Goal: Task Accomplishment & Management: Use online tool/utility

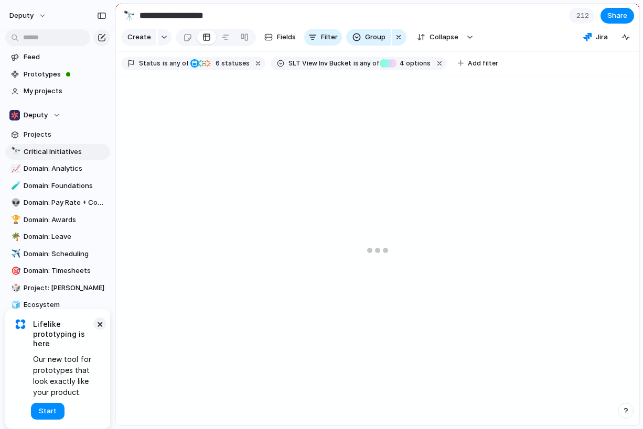
click at [102, 323] on button "×" at bounding box center [99, 324] width 13 height 13
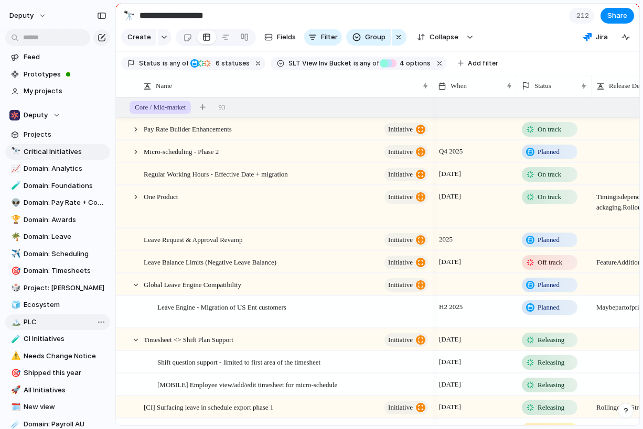
click at [68, 251] on div "Open in new tab Copy link Duplicate view Rename view Delete view" at bounding box center [321, 214] width 643 height 429
click at [62, 253] on span "Domain: Scheduling" at bounding box center [65, 254] width 83 height 10
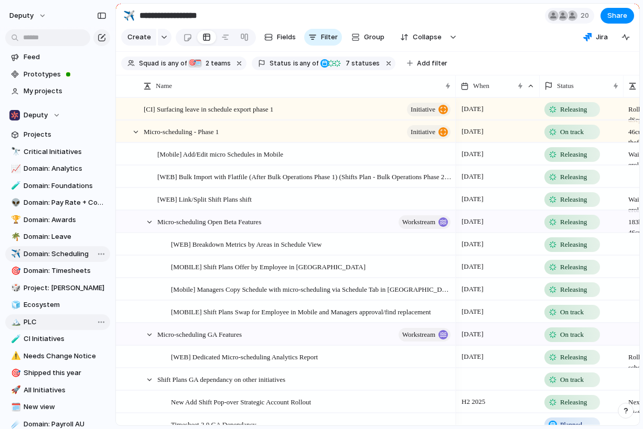
type input "**********"
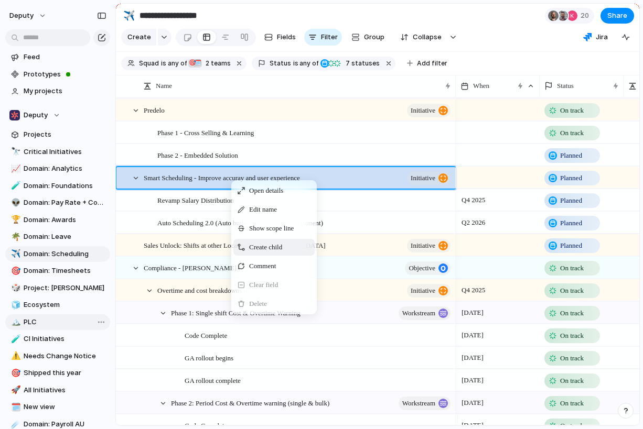
click at [264, 253] on span "Create child" at bounding box center [265, 247] width 33 height 10
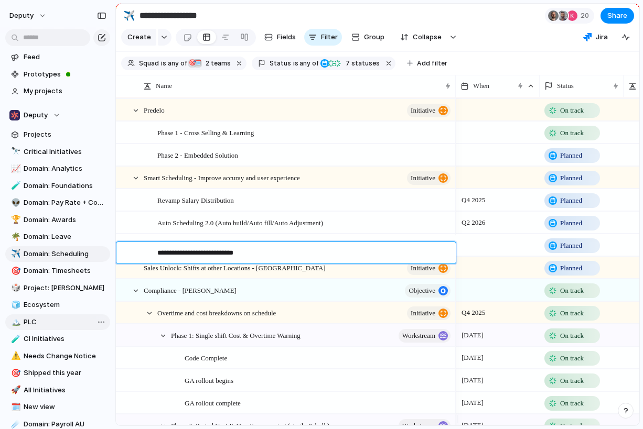
type textarea "**********"
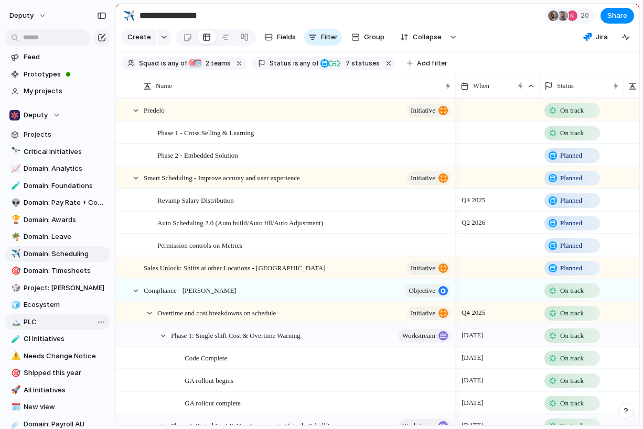
click at [473, 251] on div at bounding box center [497, 244] width 84 height 21
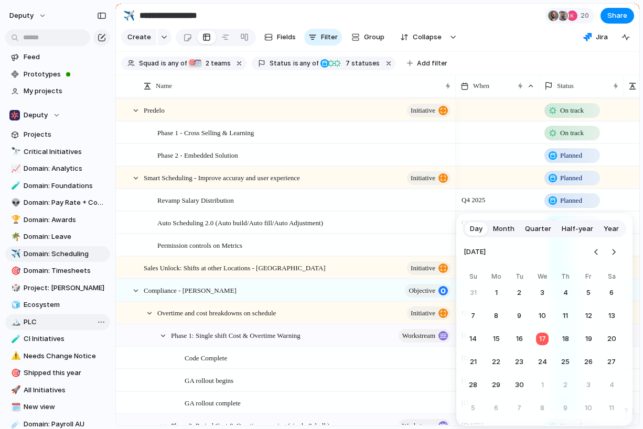
click at [535, 230] on span "Quarter" at bounding box center [538, 229] width 26 height 10
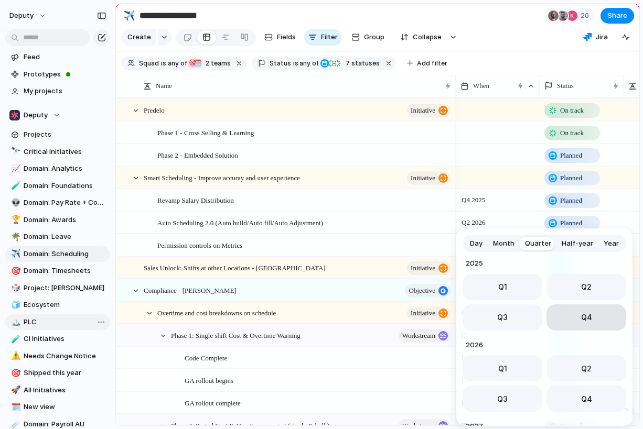
click at [571, 316] on button "Q4" at bounding box center [586, 317] width 80 height 26
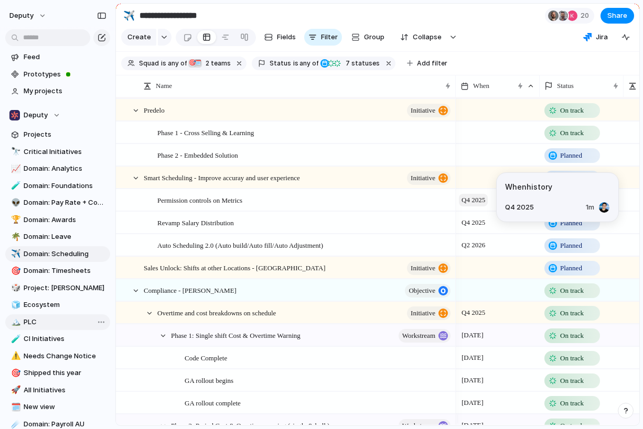
click at [480, 206] on span "Q4 2025" at bounding box center [473, 200] width 29 height 13
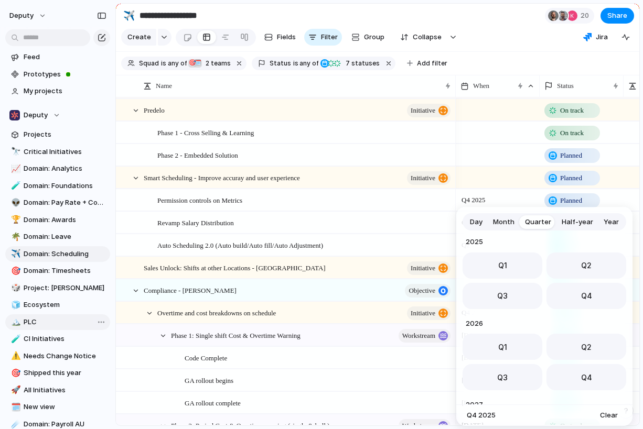
click at [495, 25] on div "Day Month Quarter Half-year Year [DATE] Q1 Q2 Q3 Q4 2024 Q1 Q2 Q3 Q4 2025 Q1 Q2…" at bounding box center [321, 214] width 643 height 429
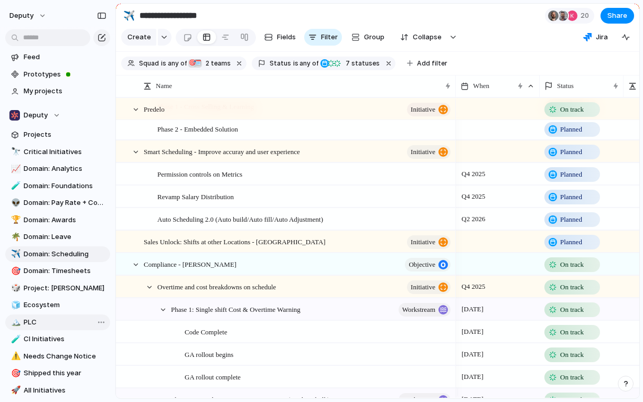
scroll to position [1147, 0]
click at [494, 181] on div "Q4 2025" at bounding box center [497, 172] width 83 height 17
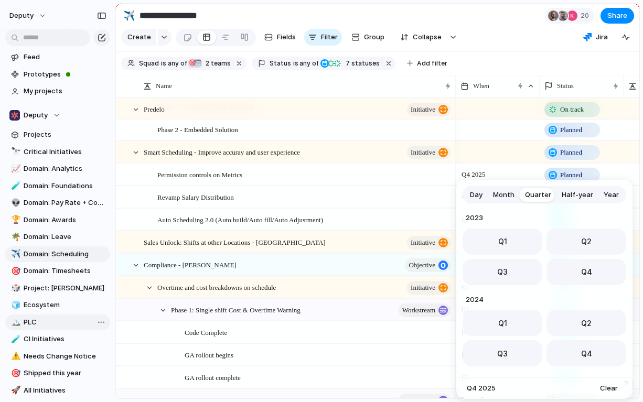
scroll to position [166, 0]
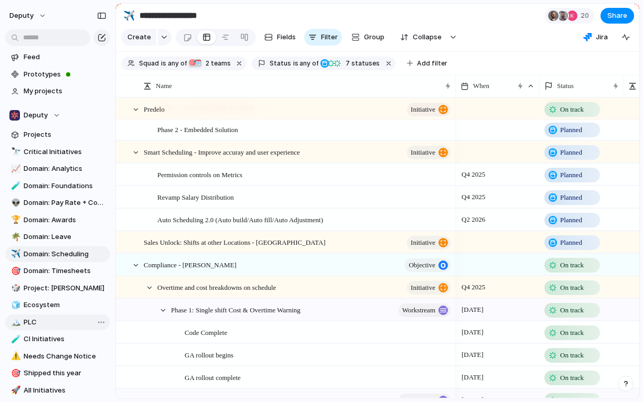
click at [500, 176] on div "Day Month Quarter Half-year Year [DATE] Q1 Q2 Q3 Q4 2024 Q1 Q2 Q3 Q4 2025 Q1 Q2…" at bounding box center [321, 201] width 643 height 402
click at [498, 181] on div "Q4 2025" at bounding box center [497, 172] width 83 height 17
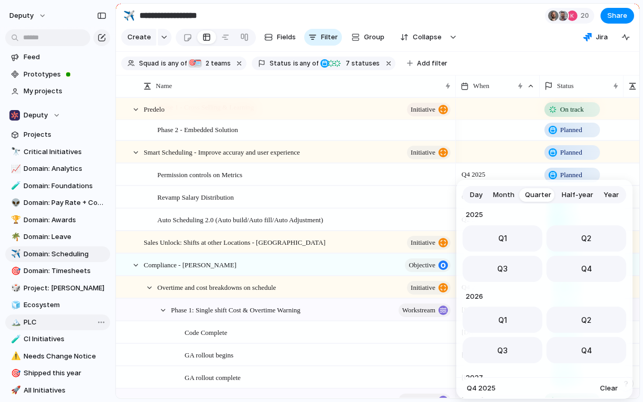
click at [440, 179] on div "Day Month Quarter Half-year Year [DATE] Q1 Q2 Q3 Q4 2024 Q1 Q2 Q3 Q4 2025 Q1 Q2…" at bounding box center [321, 201] width 643 height 402
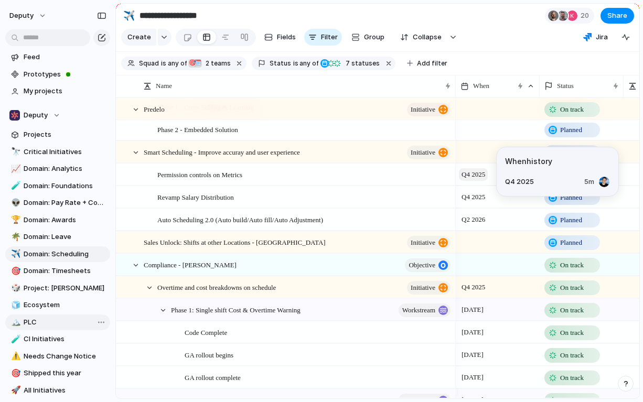
click at [470, 181] on span "Q4 2025" at bounding box center [473, 174] width 29 height 13
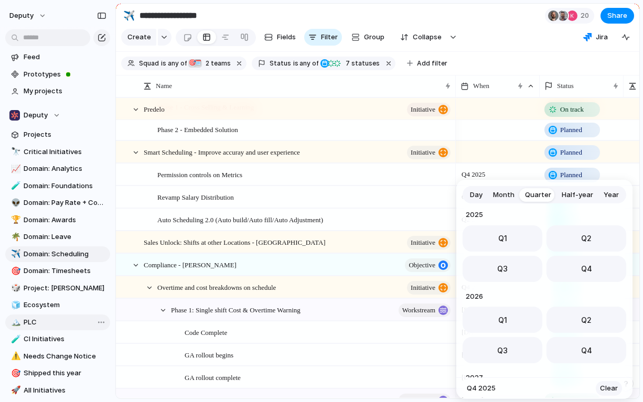
click at [603, 387] on span "Clear" at bounding box center [609, 388] width 18 height 10
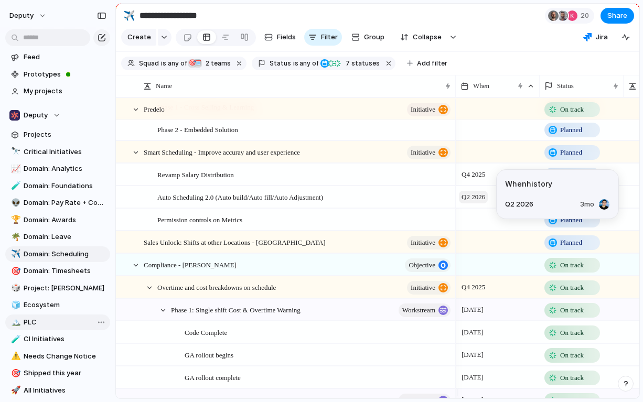
click at [477, 203] on span "Q2 2026" at bounding box center [473, 197] width 29 height 13
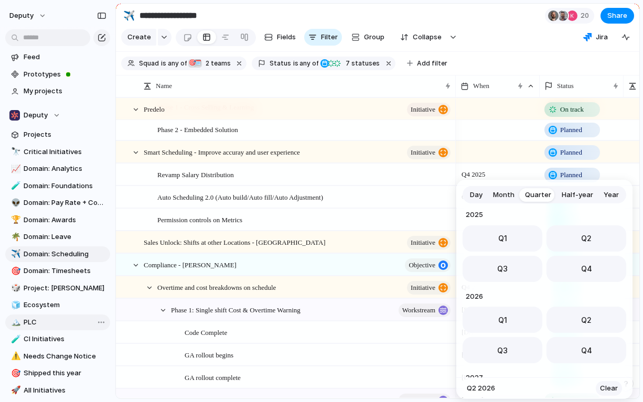
click at [607, 390] on span "Clear" at bounding box center [609, 388] width 18 height 10
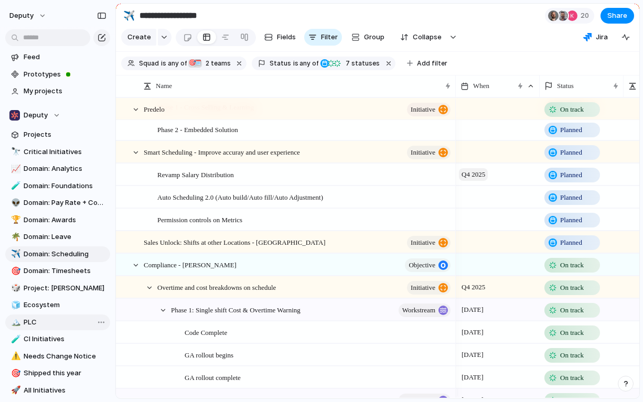
click at [482, 181] on span "Q4 2025" at bounding box center [473, 174] width 29 height 13
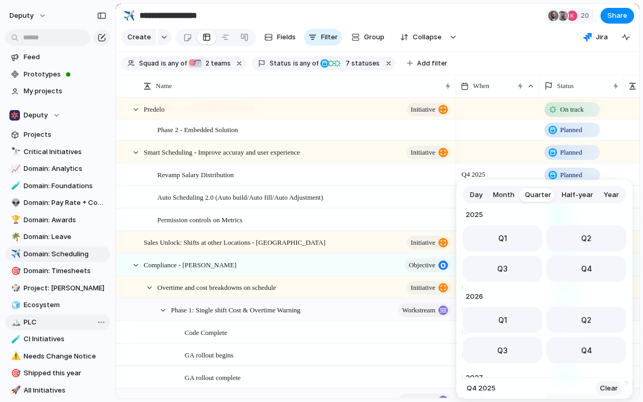
click at [607, 388] on span "Clear" at bounding box center [609, 388] width 18 height 10
